Goal: Task Accomplishment & Management: Use online tool/utility

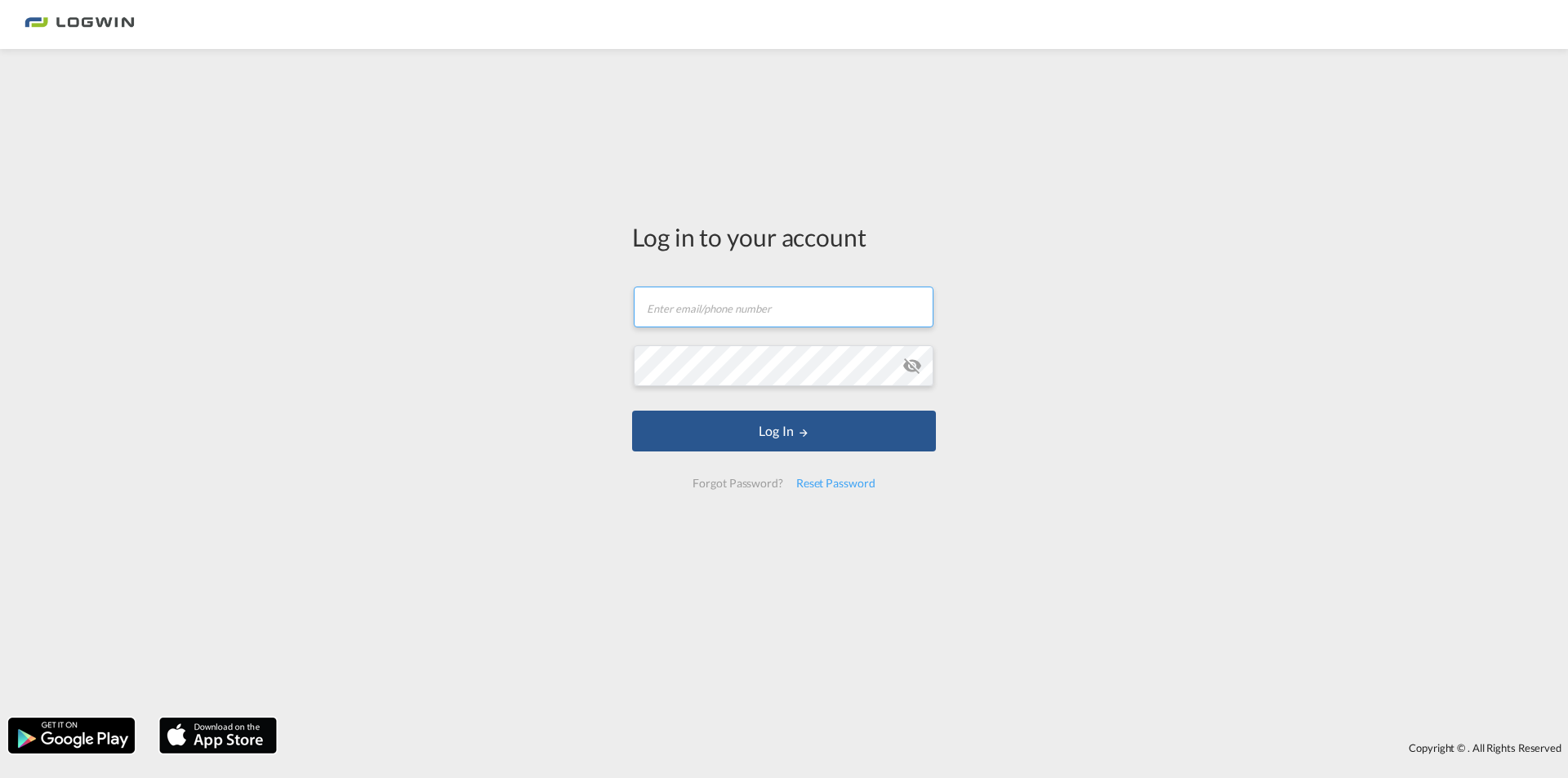
click at [771, 304] on input "text" at bounding box center [783, 307] width 299 height 40
type input "[PERSON_NAME][EMAIL_ADDRESS][DOMAIN_NAME]"
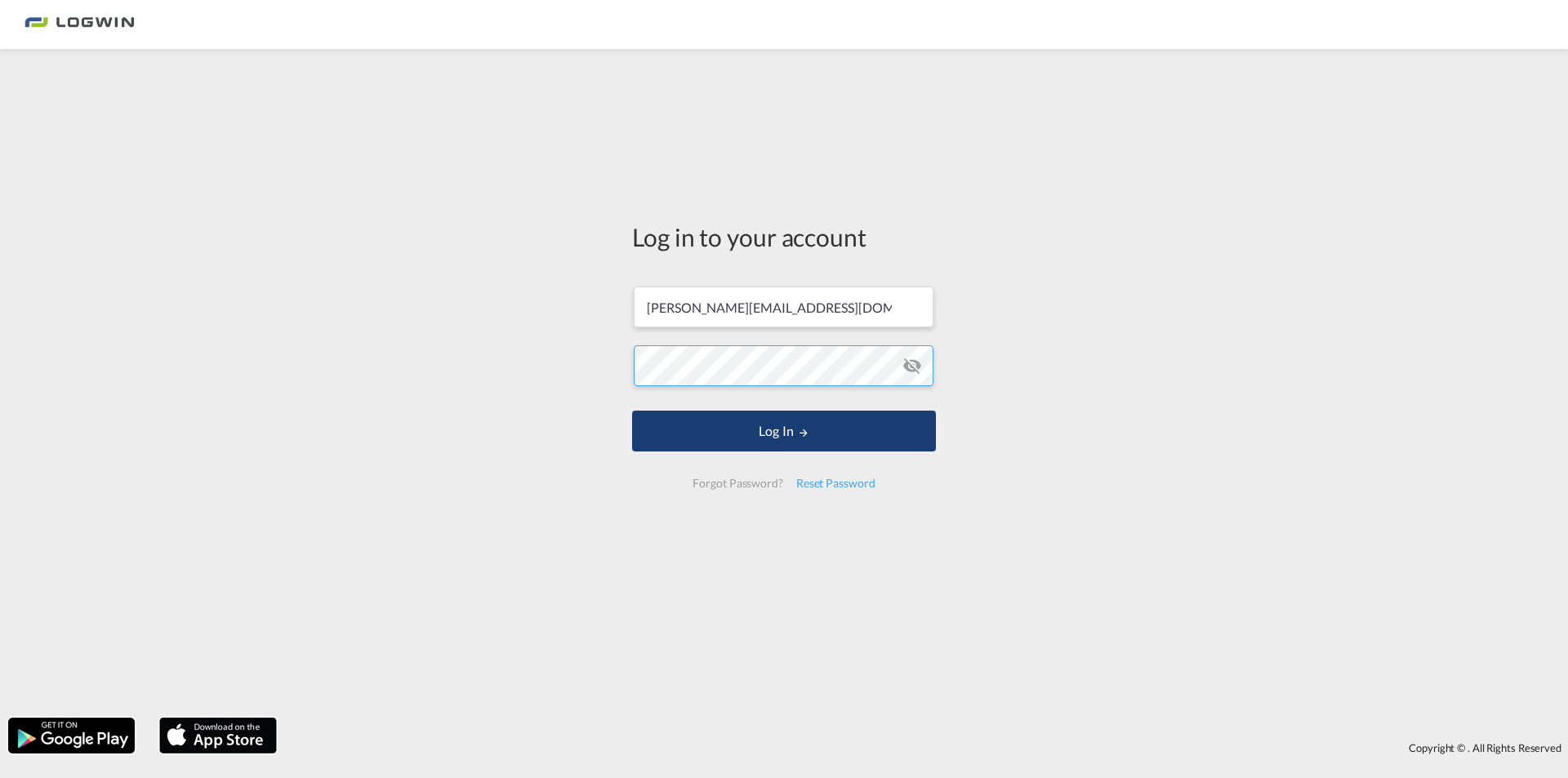
click at [632, 411] on button "Log In" at bounding box center [784, 431] width 304 height 40
